Goal: Obtain resource: Download file/media

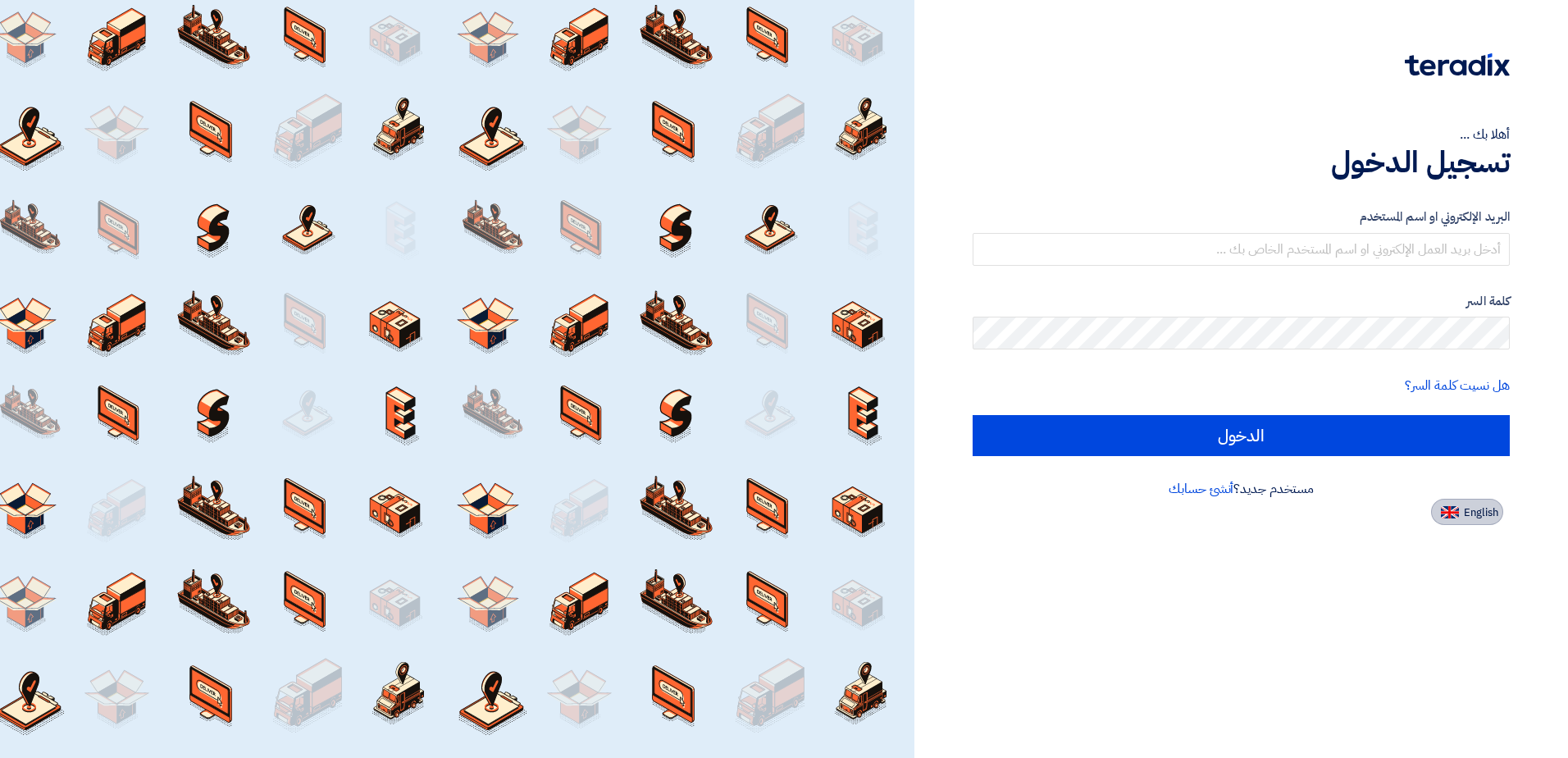
click at [754, 508] on span "English" at bounding box center [1482, 512] width 34 height 11
type input "Sign in"
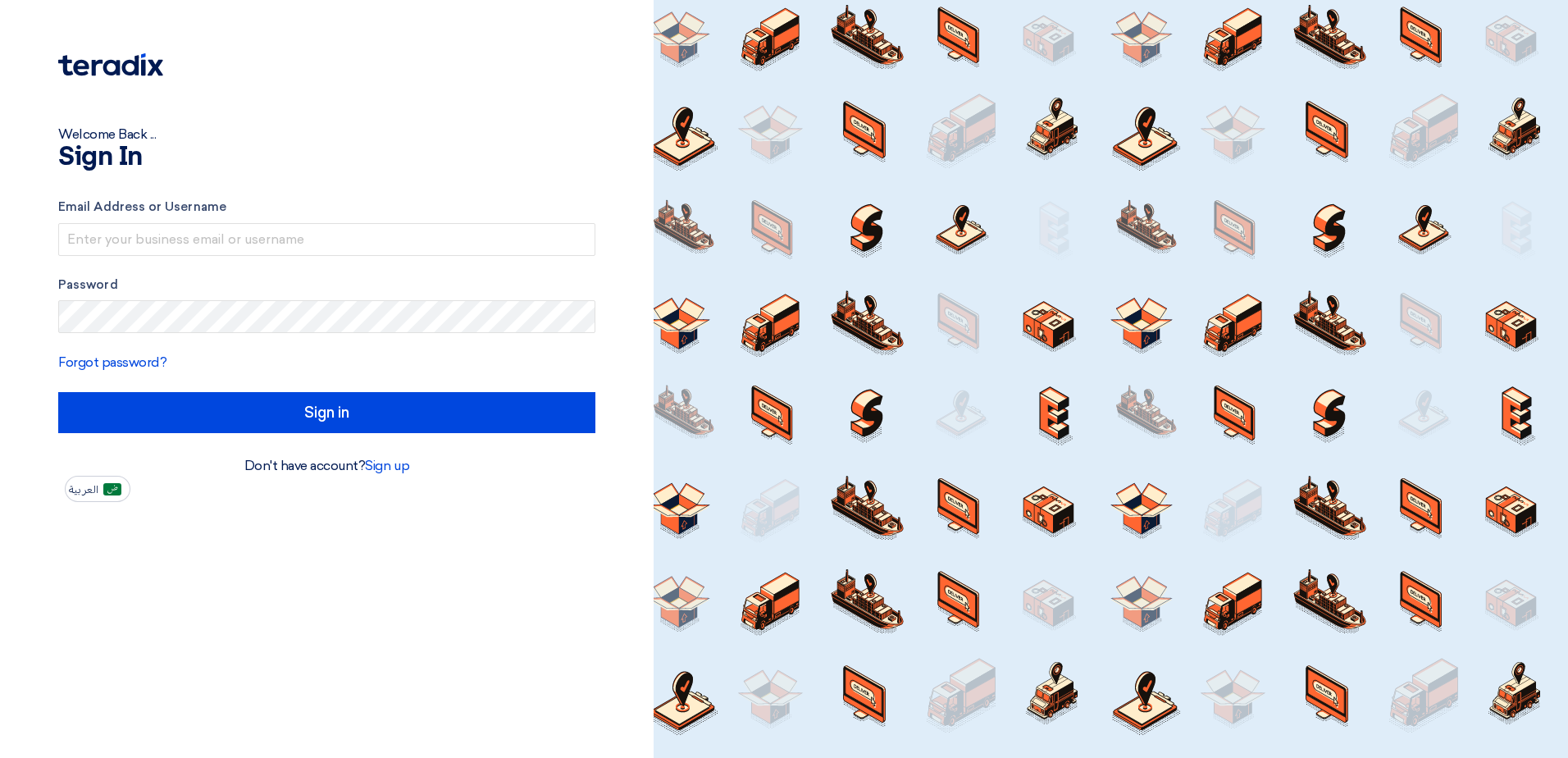
click at [386, 260] on form "Email Address or Username Password Forgot password? Sign in" at bounding box center [327, 315] width 537 height 236
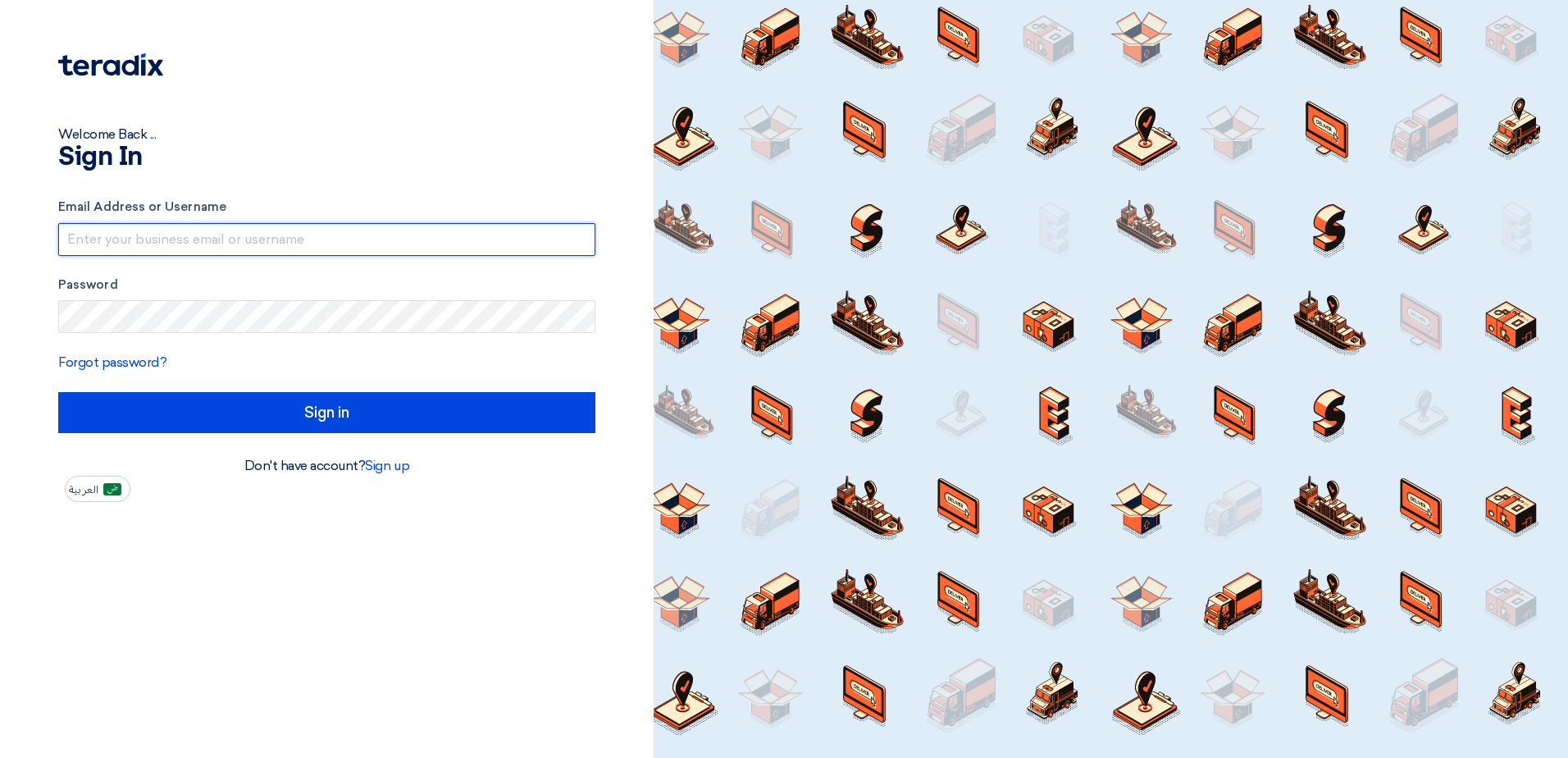
click at [393, 240] on input "text" at bounding box center [327, 240] width 537 height 33
type input "[PERSON_NAME][EMAIL_ADDRESS][DOMAIN_NAME]"
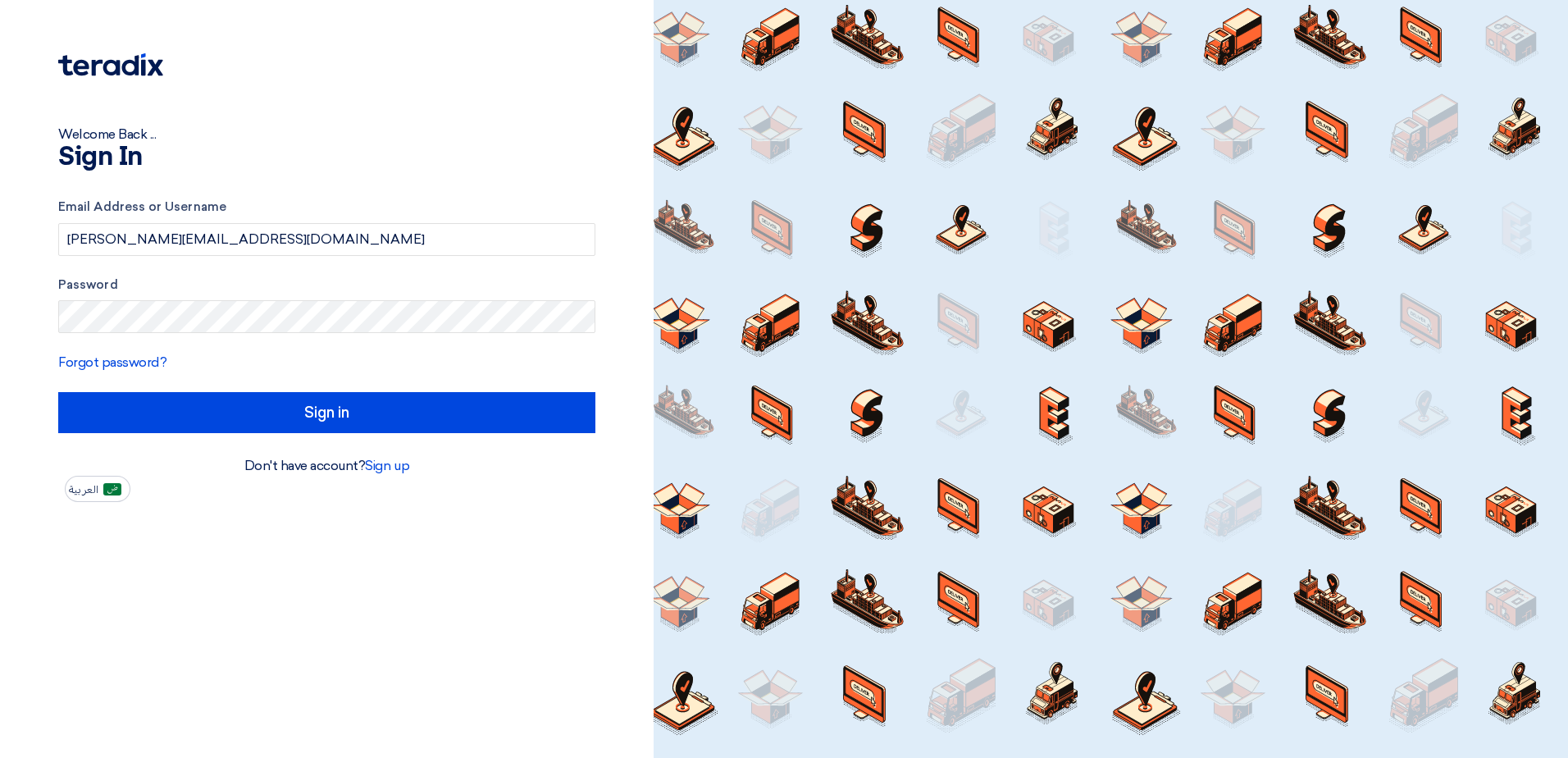
click at [148, 296] on div "Password" at bounding box center [327, 305] width 537 height 58
click at [233, 392] on form "Email Address or Username [PERSON_NAME][EMAIL_ADDRESS][DOMAIN_NAME] Password Fo…" at bounding box center [327, 315] width 537 height 236
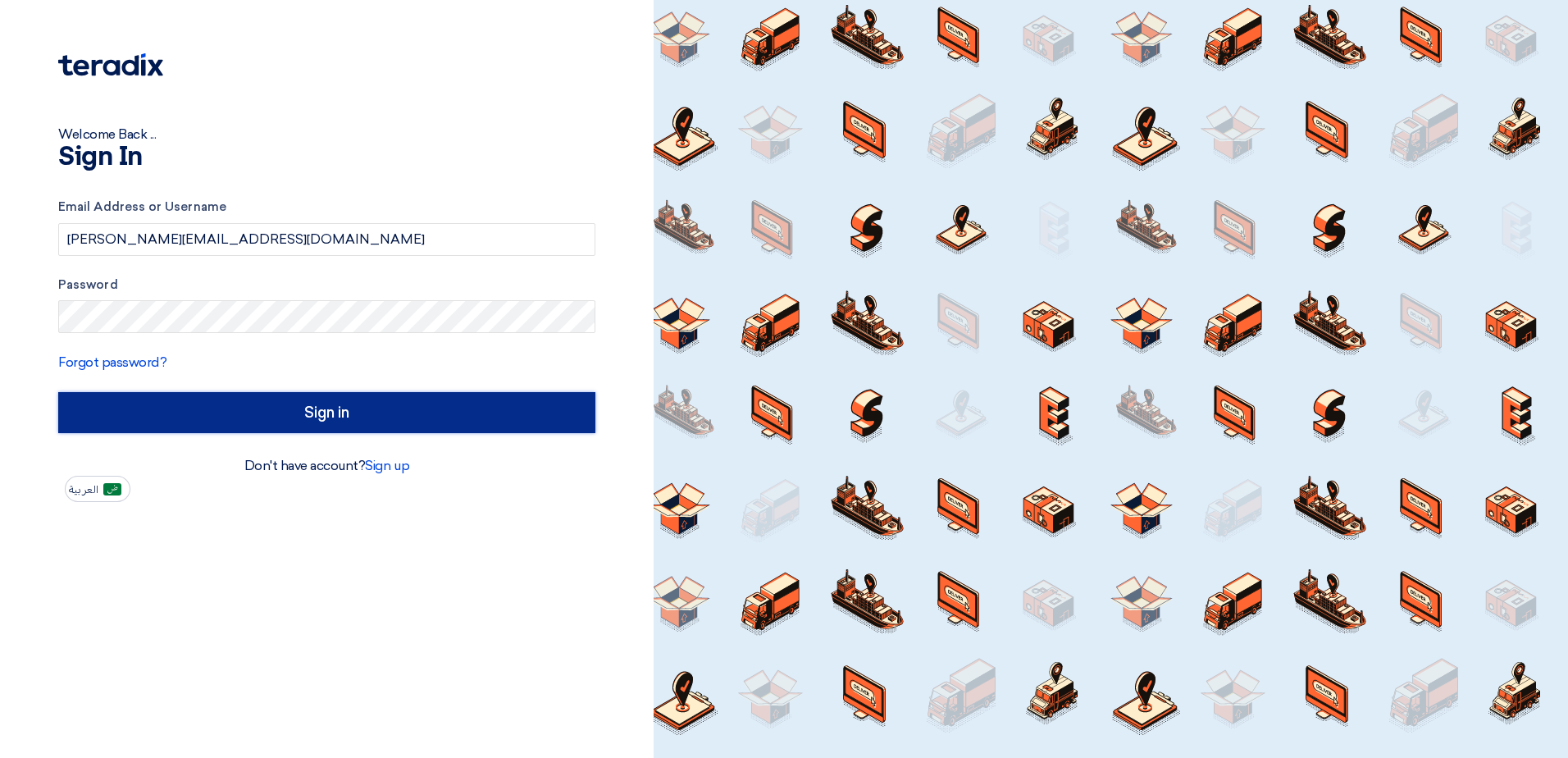
click at [239, 402] on input "Sign in" at bounding box center [327, 413] width 537 height 41
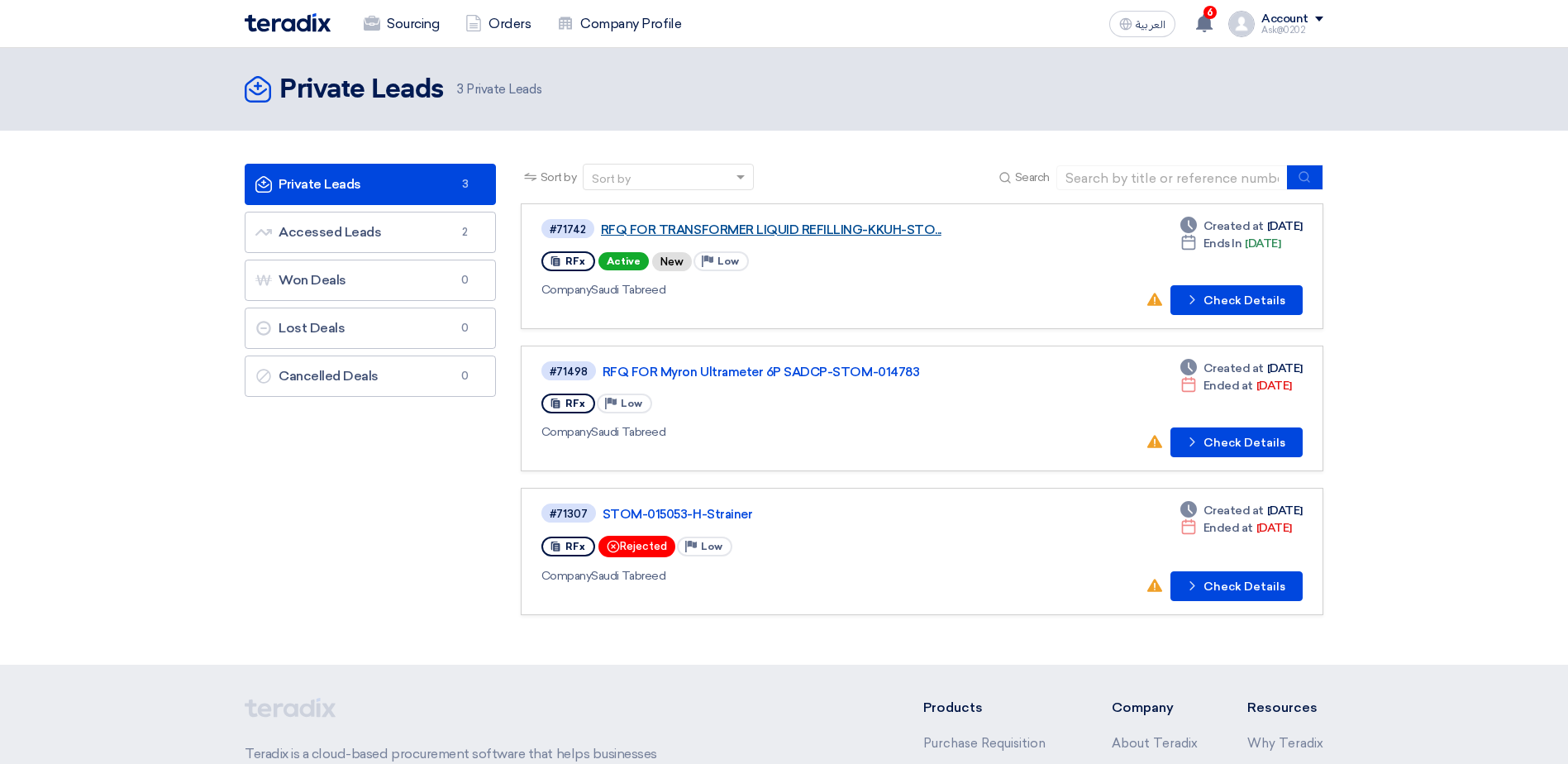
click at [760, 228] on link "RFQ FOR TRANSFORMER LIQUID REFILLING-KKUH-STO..." at bounding box center [808, 230] width 414 height 15
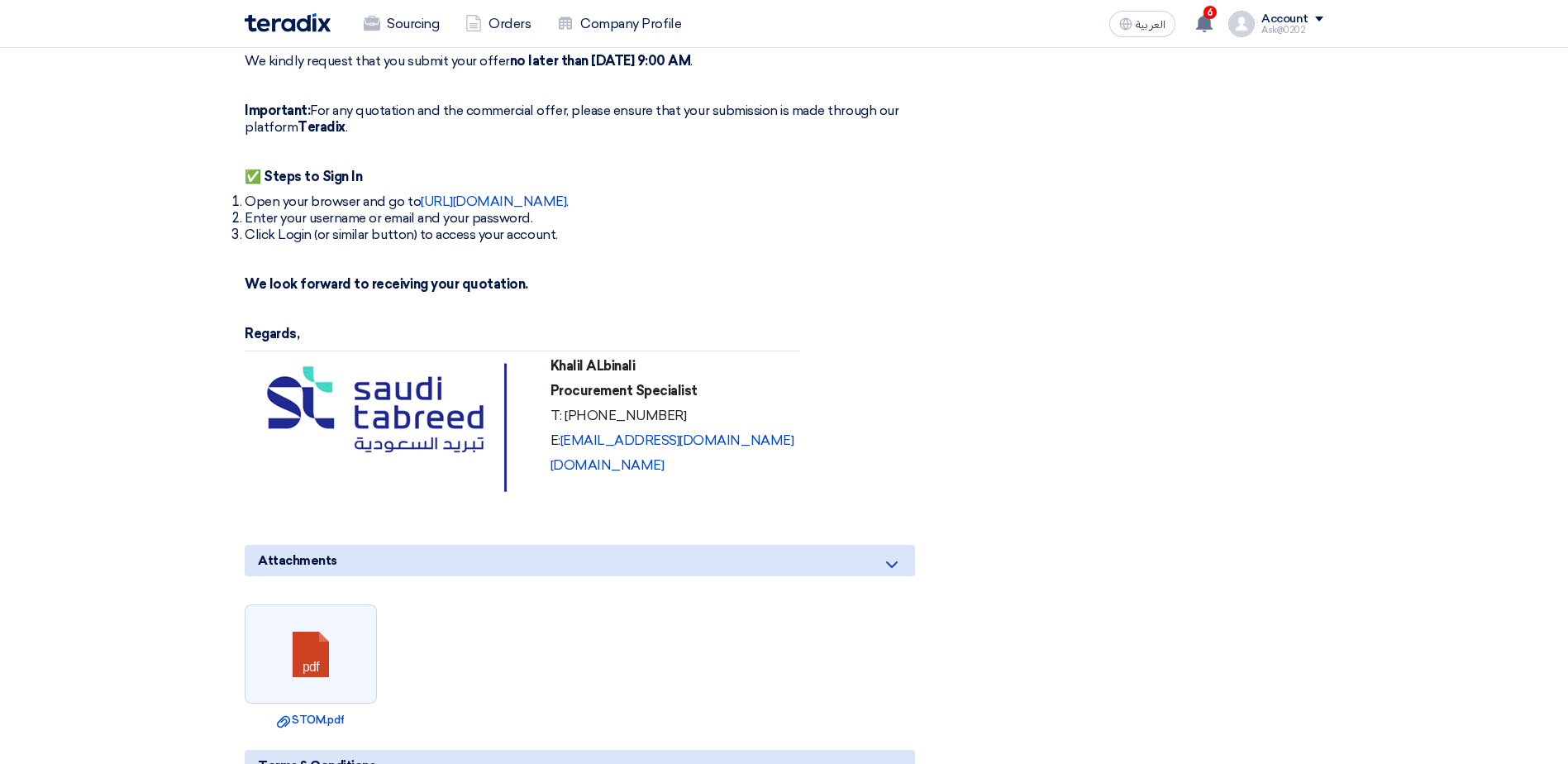
scroll to position [992, 0]
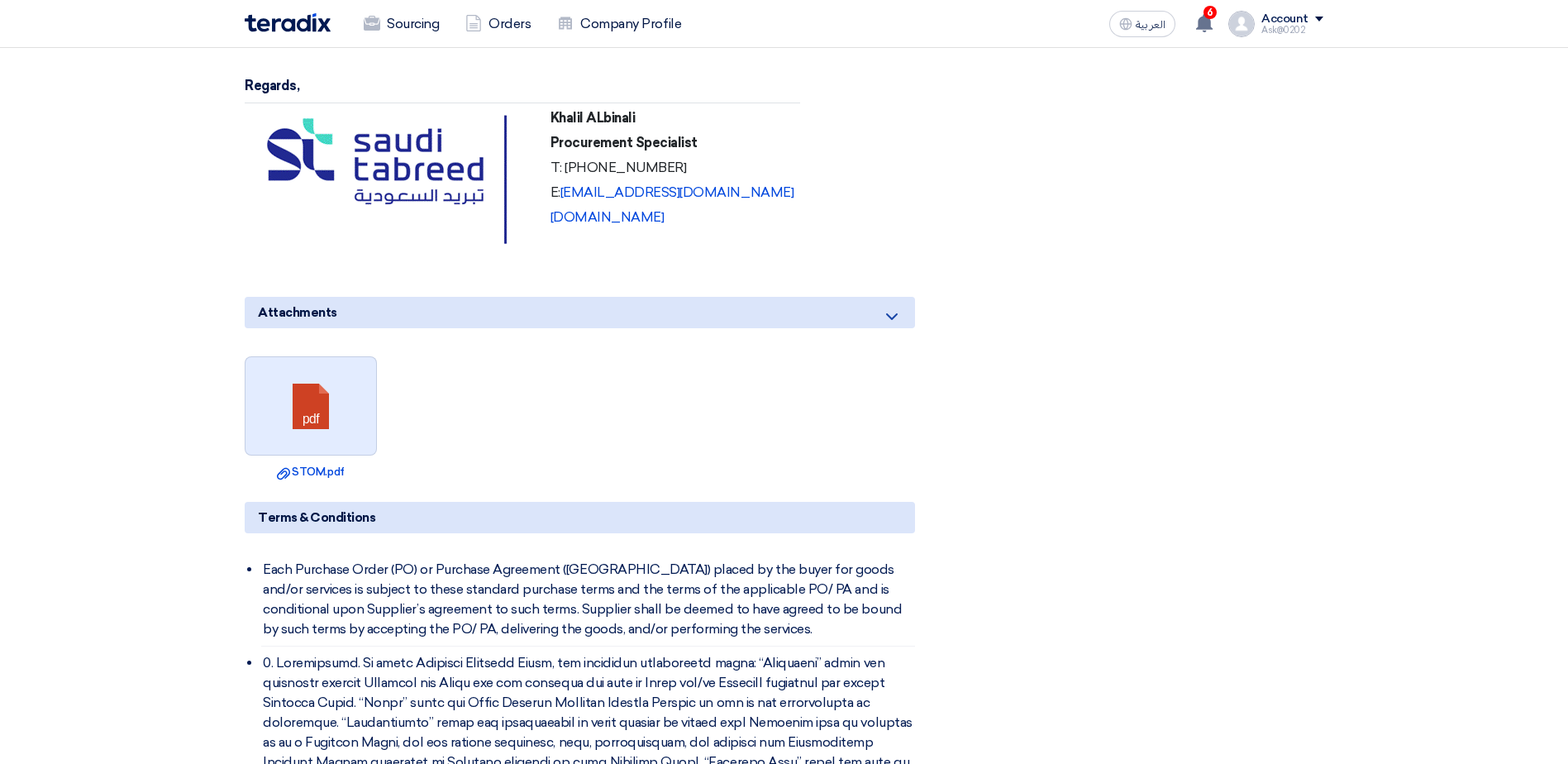
click at [315, 416] on link at bounding box center [312, 407] width 132 height 99
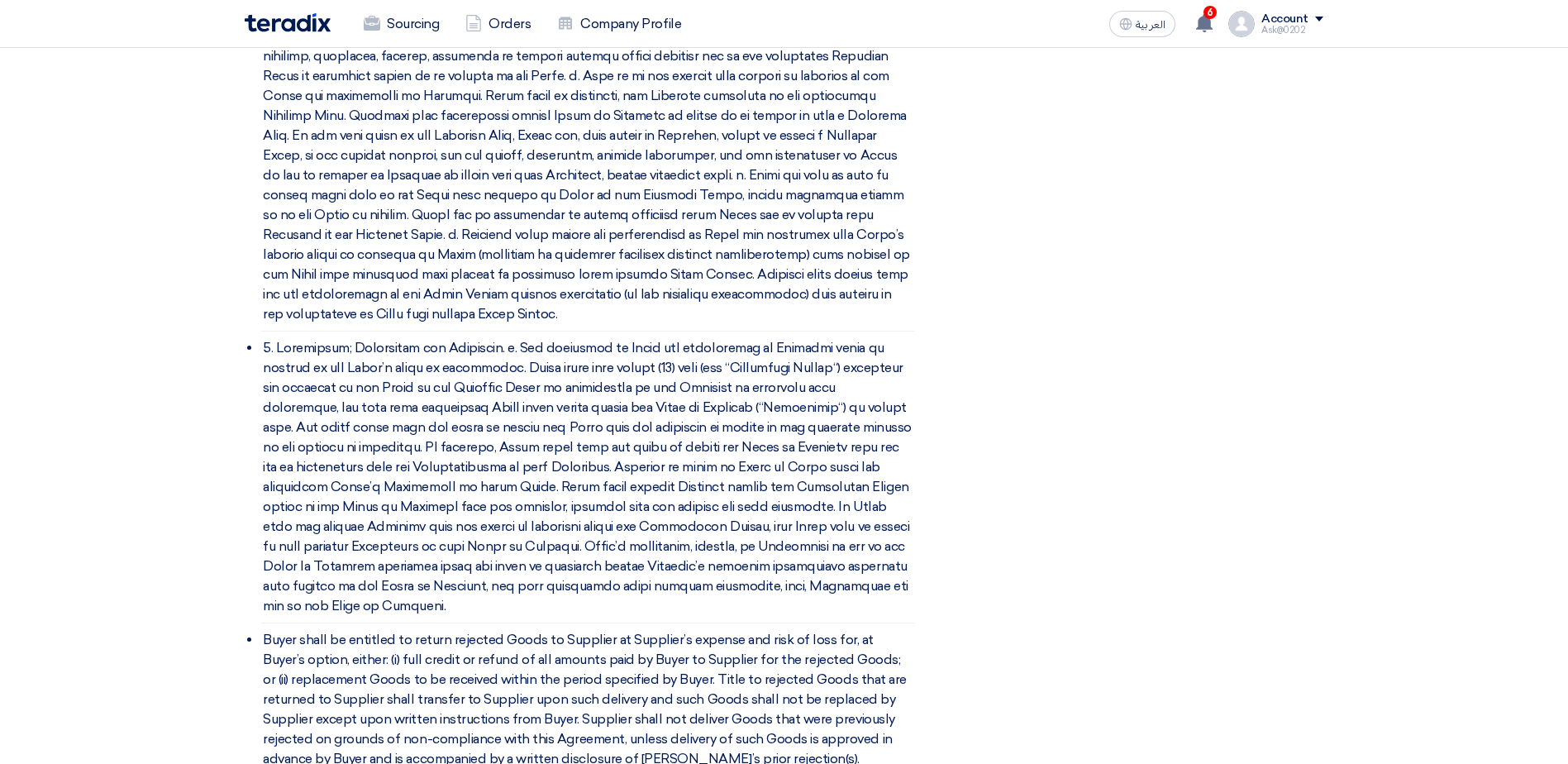
scroll to position [2563, 0]
